Goal: Transaction & Acquisition: Book appointment/travel/reservation

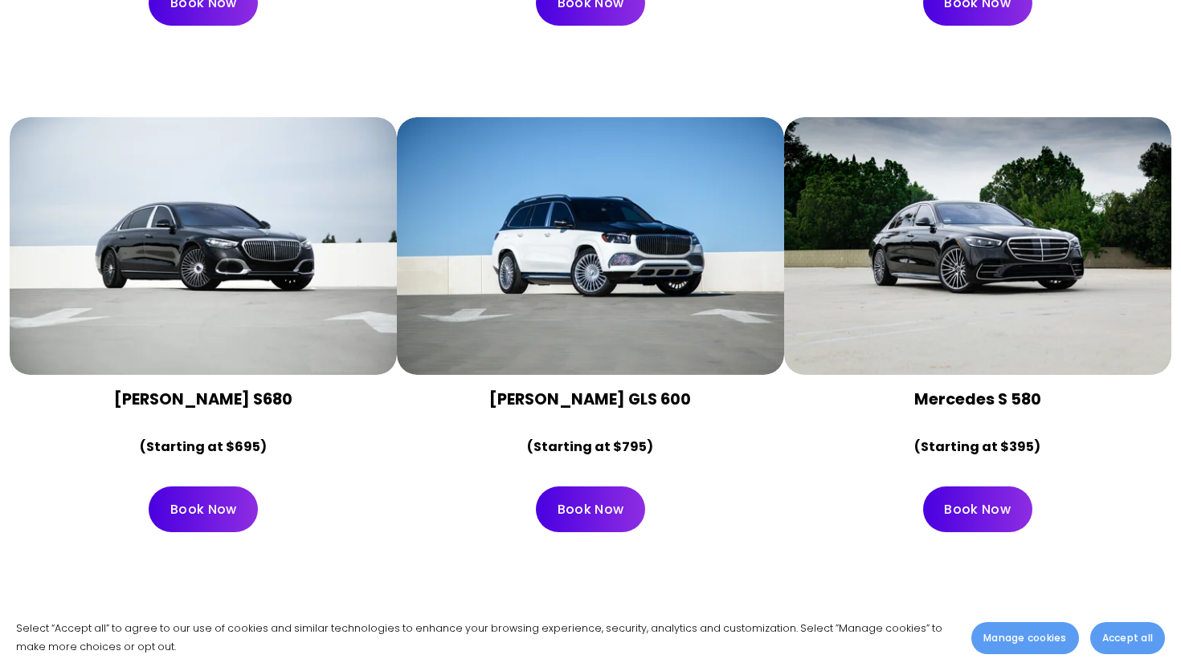
scroll to position [771, 0]
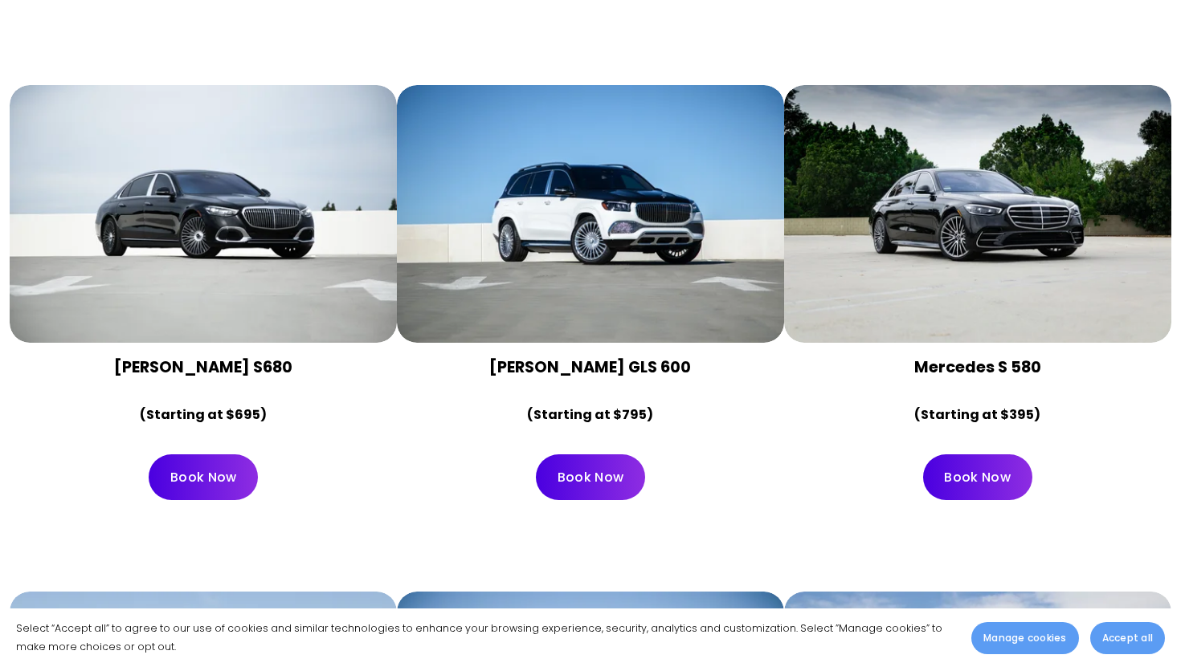
click at [1159, 256] on div at bounding box center [977, 214] width 387 height 258
click at [1180, 223] on div "Mercedes Maybach S680 (Starting at $695) Book Now" at bounding box center [590, 300] width 1181 height 507
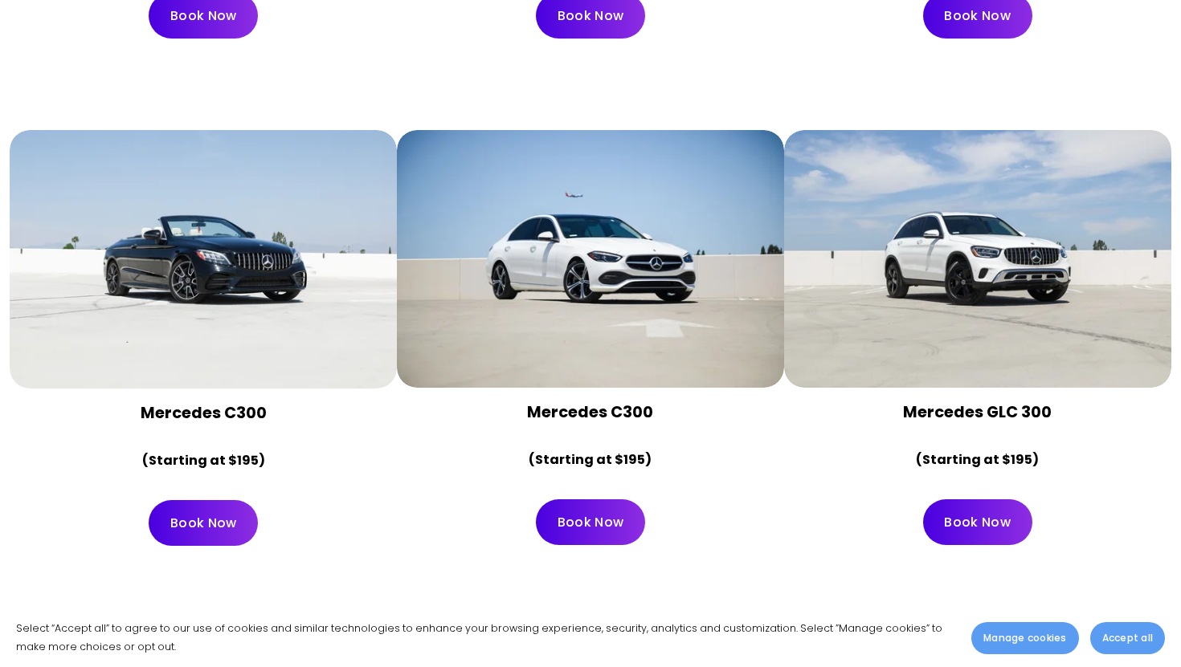
scroll to position [1262, 0]
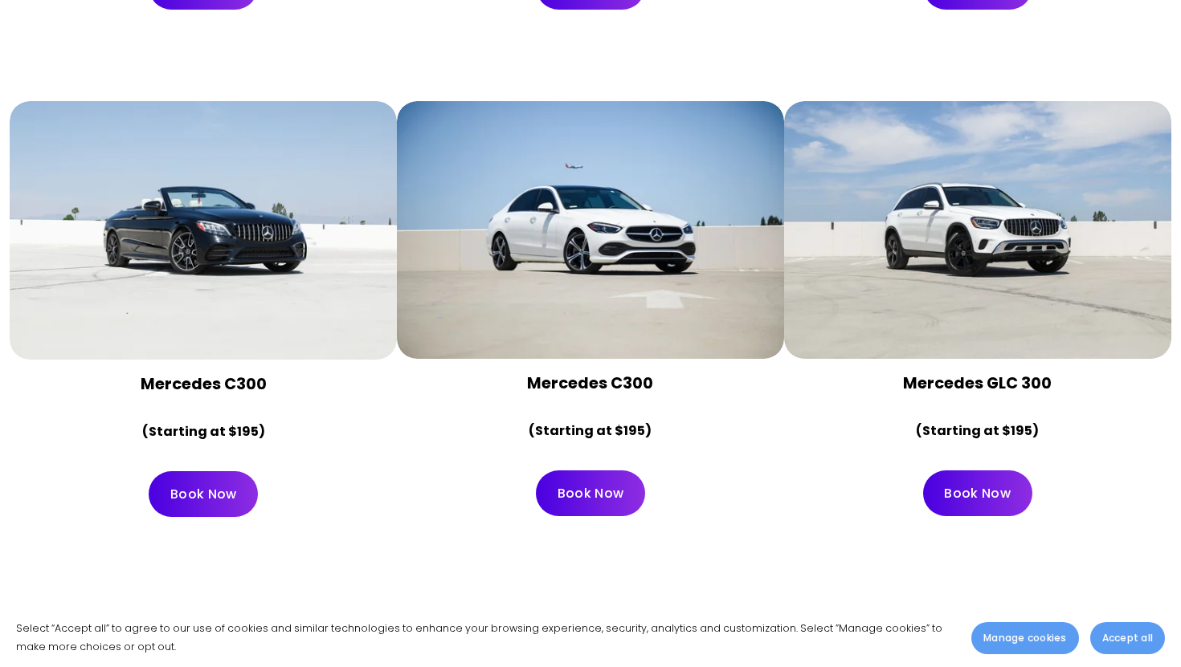
click at [209, 266] on div at bounding box center [203, 230] width 387 height 259
click at [209, 498] on link "Book Now" at bounding box center [203, 494] width 109 height 46
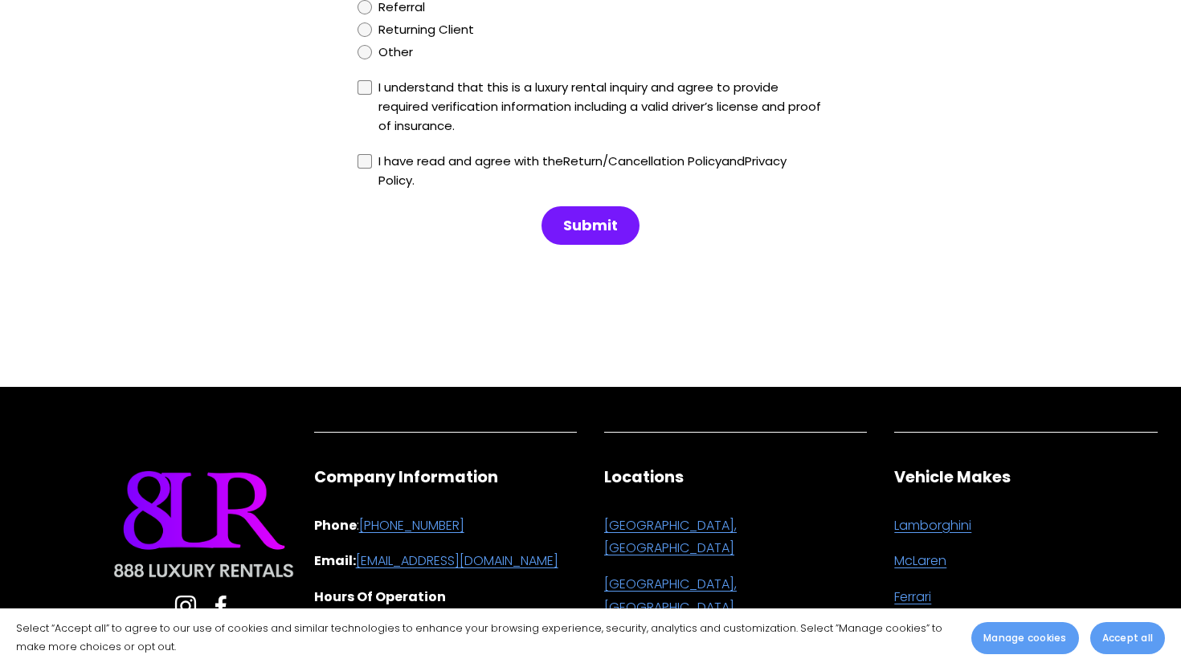
scroll to position [1799, 0]
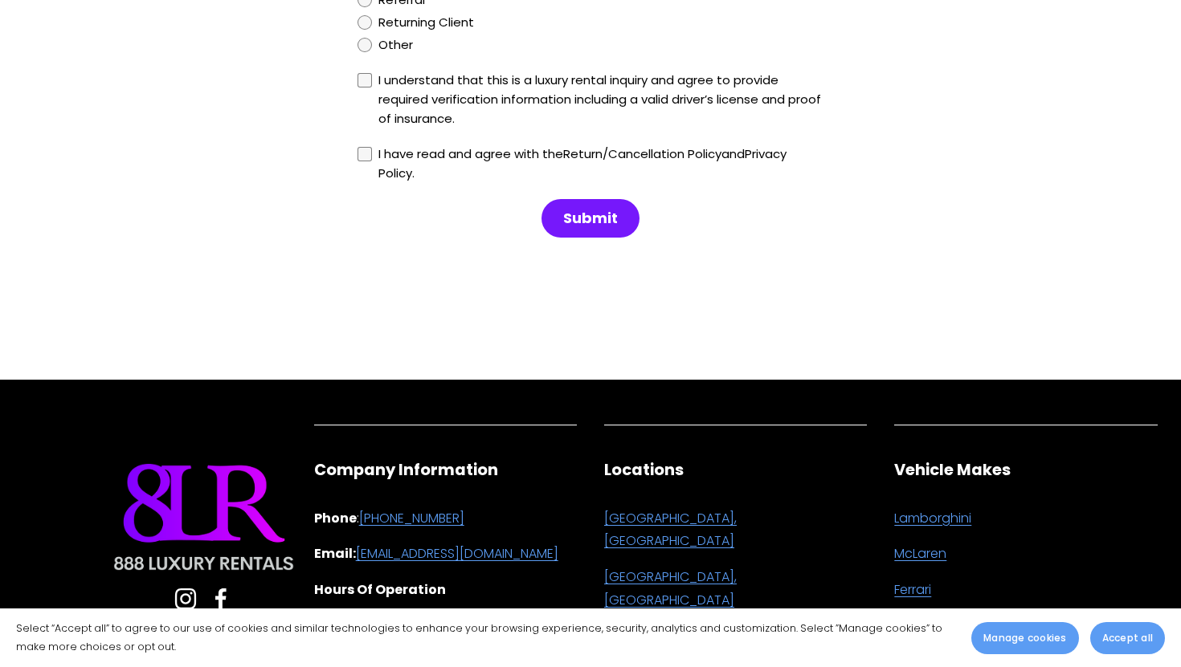
click at [174, 601] on use "Instagram" at bounding box center [185, 599] width 45 height 45
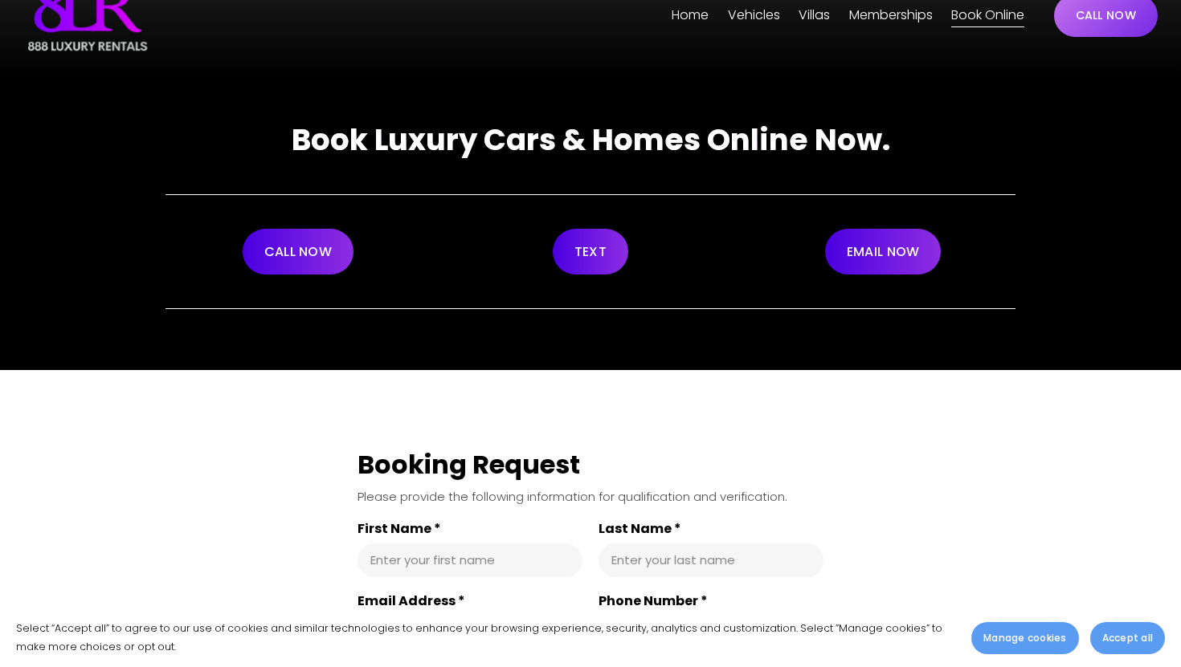
scroll to position [0, 0]
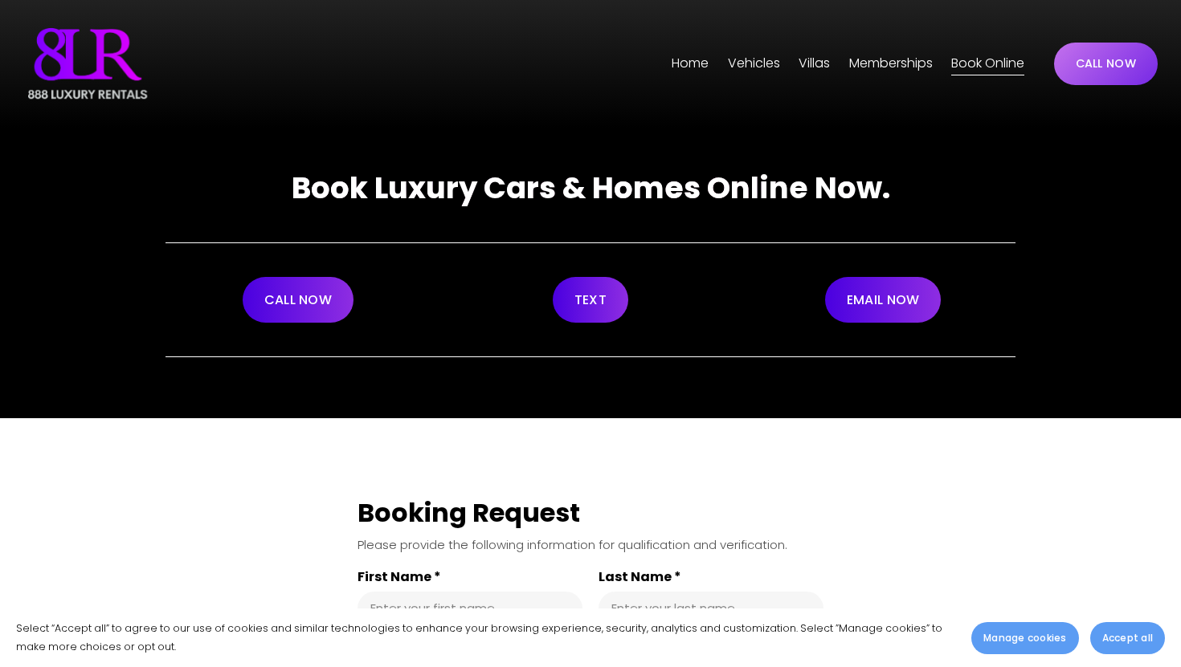
click at [0, 0] on span "[GEOGRAPHIC_DATA]" at bounding box center [0, 0] width 0 height 0
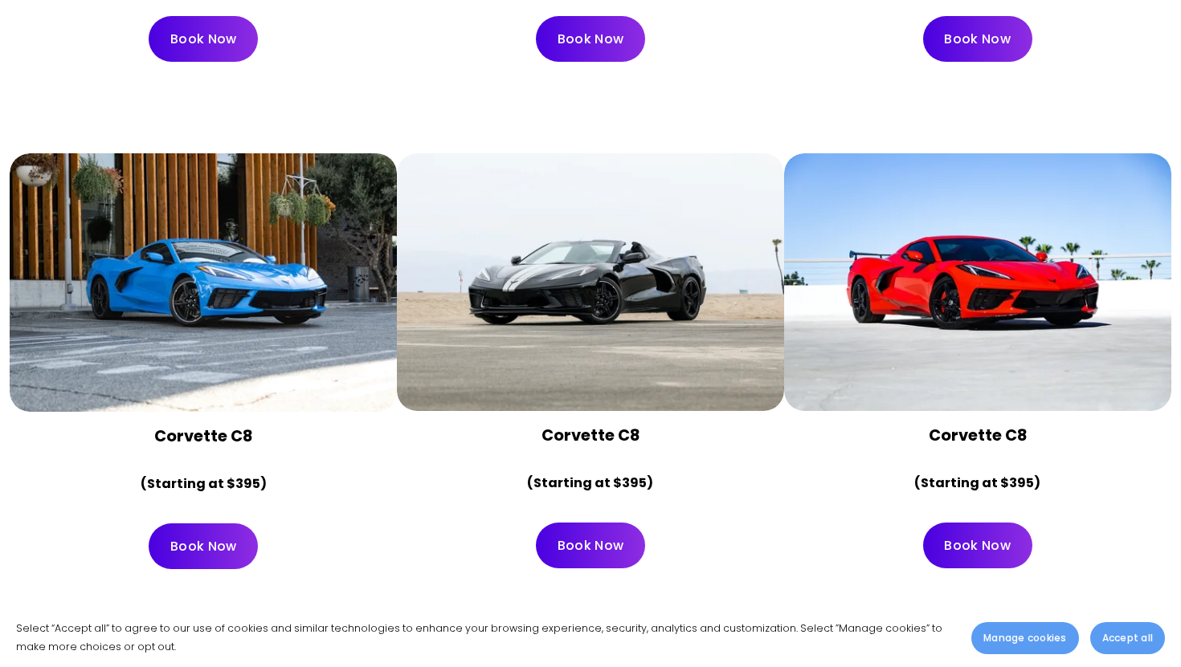
scroll to position [5950, 0]
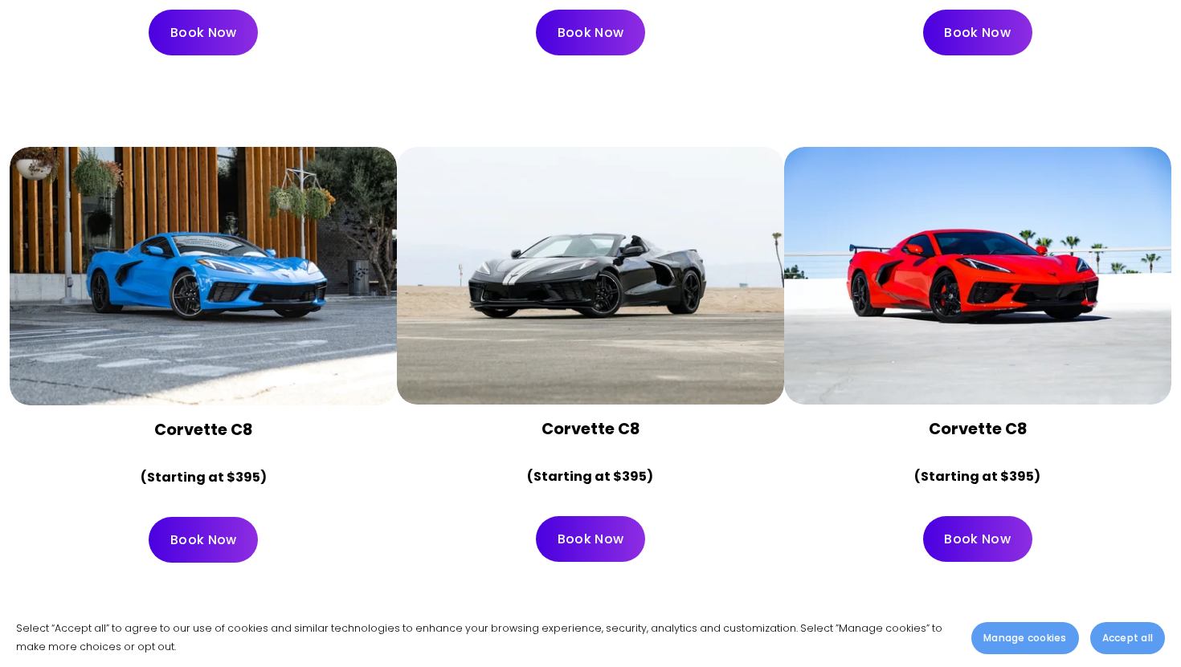
click at [810, 466] on p "(Starting at $395)" at bounding box center [977, 477] width 360 height 23
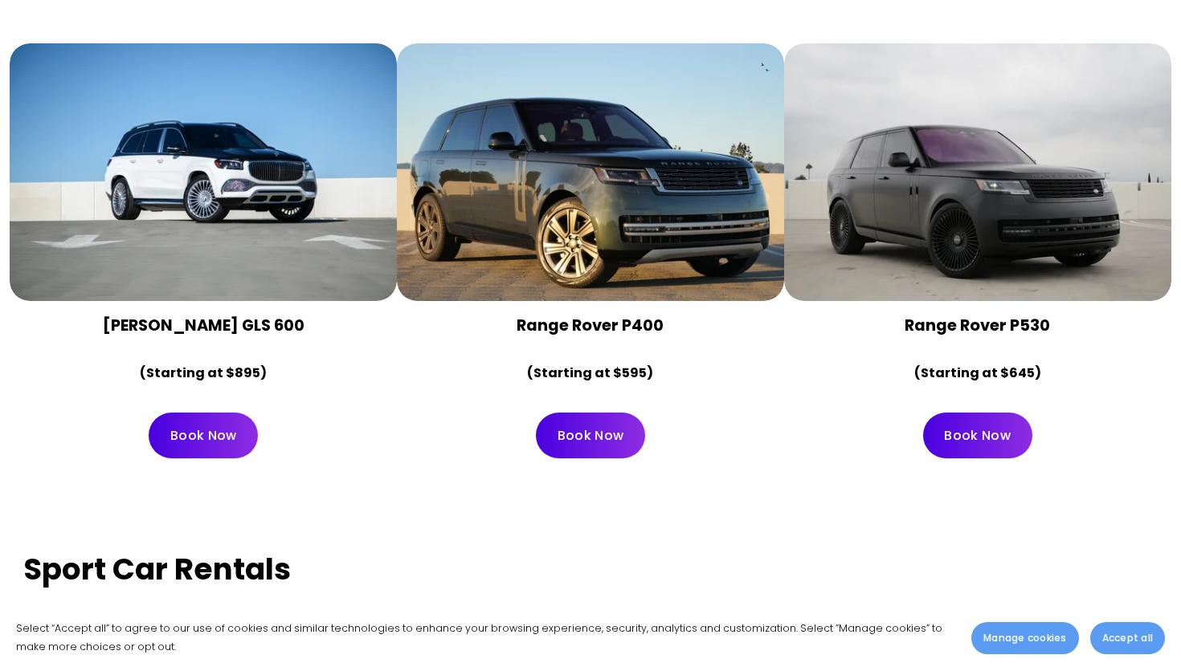
scroll to position [4919, 0]
